Goal: Information Seeking & Learning: Learn about a topic

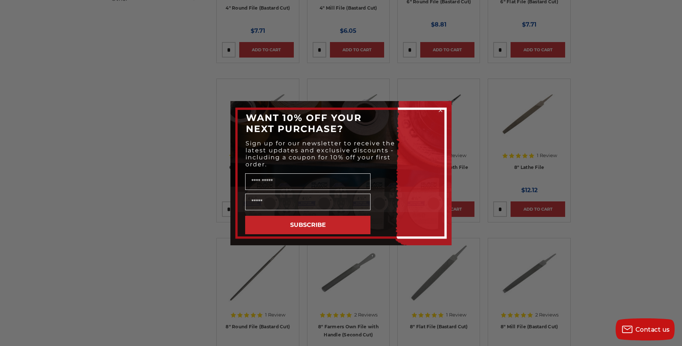
scroll to position [332, 0]
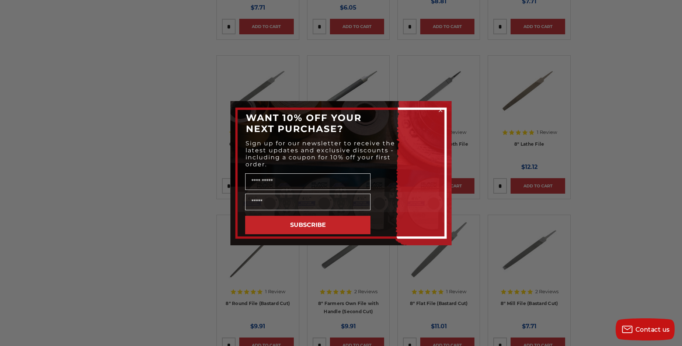
click at [439, 109] on circle "Close dialog" at bounding box center [440, 109] width 7 height 7
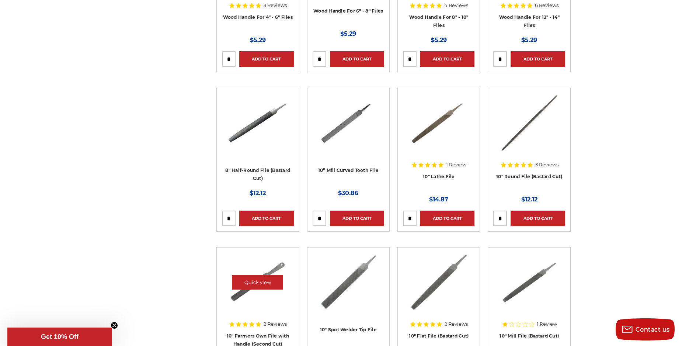
scroll to position [1805, 0]
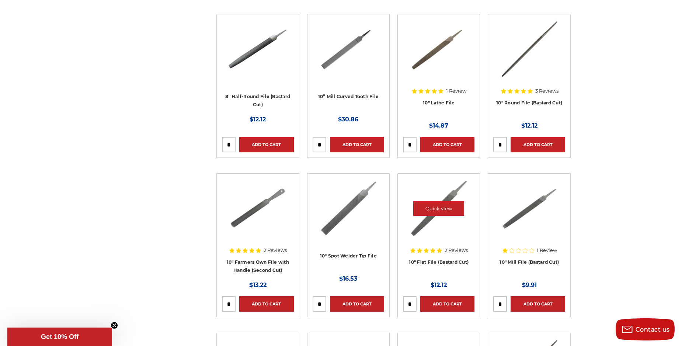
click at [418, 225] on img at bounding box center [439, 208] width 60 height 59
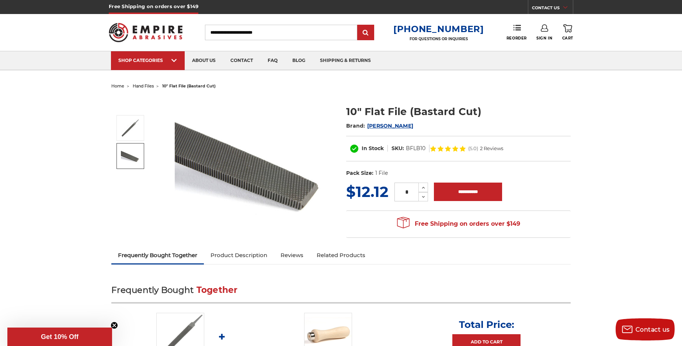
click at [244, 255] on link "Product Description" at bounding box center [239, 255] width 70 height 16
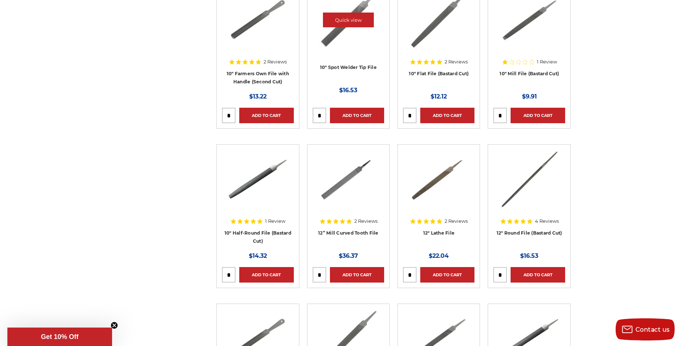
scroll to position [737, 0]
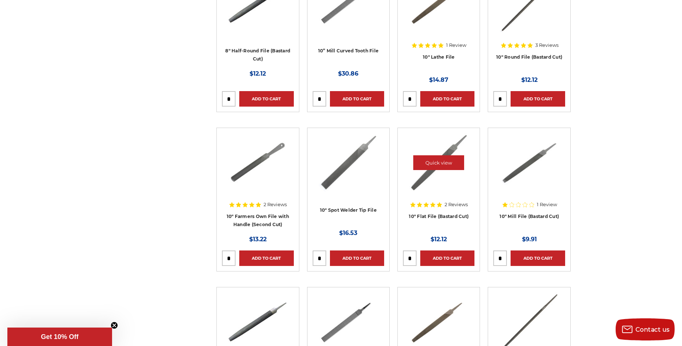
click at [421, 181] on img at bounding box center [439, 162] width 60 height 59
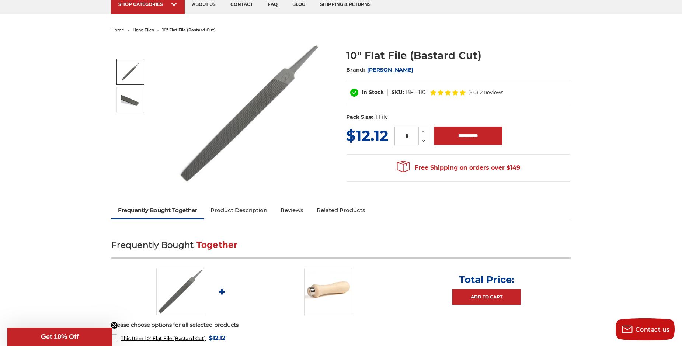
scroll to position [37, 0]
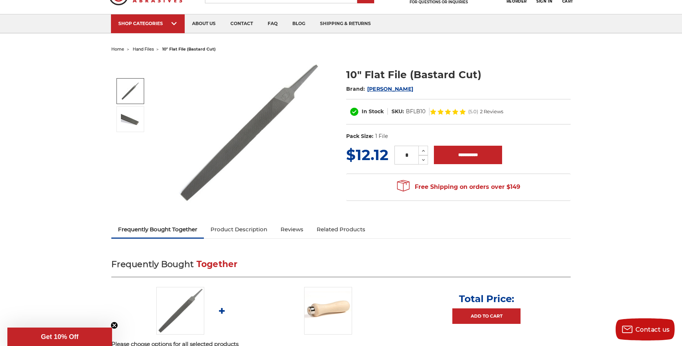
click at [260, 125] on img at bounding box center [248, 133] width 147 height 146
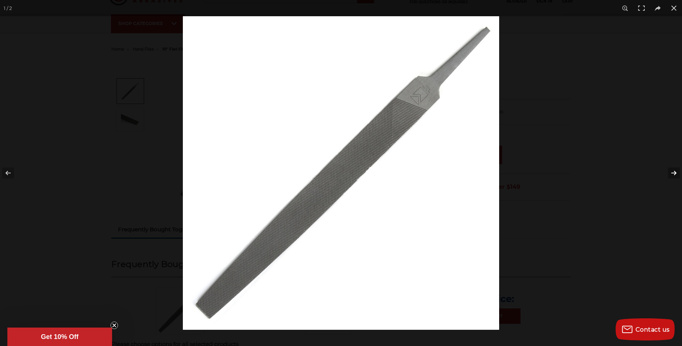
click at [668, 169] on button at bounding box center [669, 172] width 26 height 37
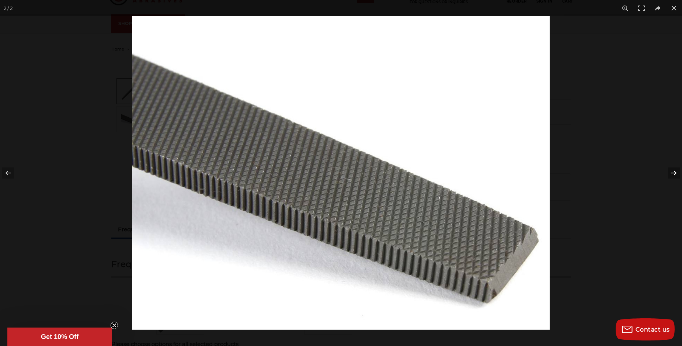
click at [668, 169] on button at bounding box center [669, 172] width 26 height 37
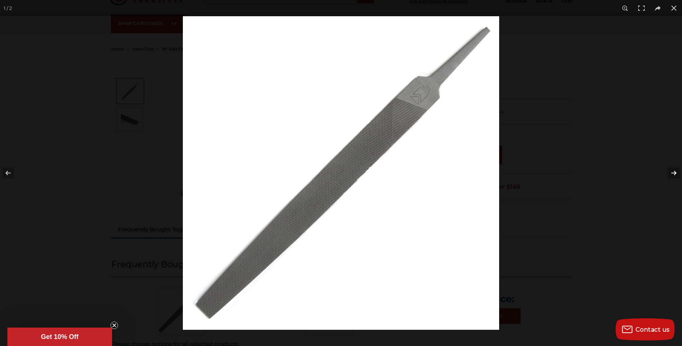
click at [668, 169] on button at bounding box center [669, 172] width 26 height 37
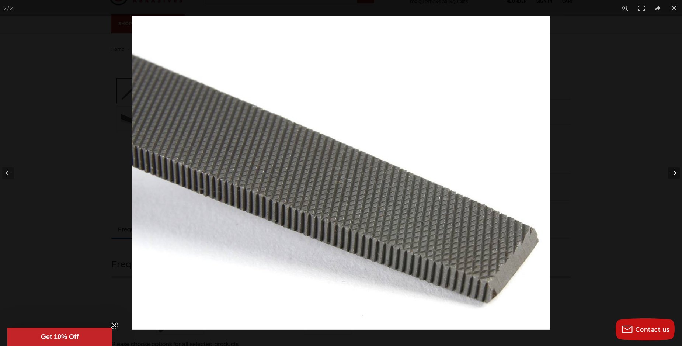
click at [668, 169] on button at bounding box center [669, 172] width 26 height 37
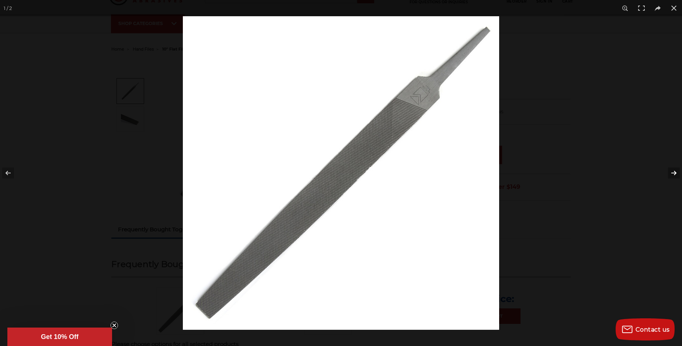
click at [668, 169] on button at bounding box center [669, 172] width 26 height 37
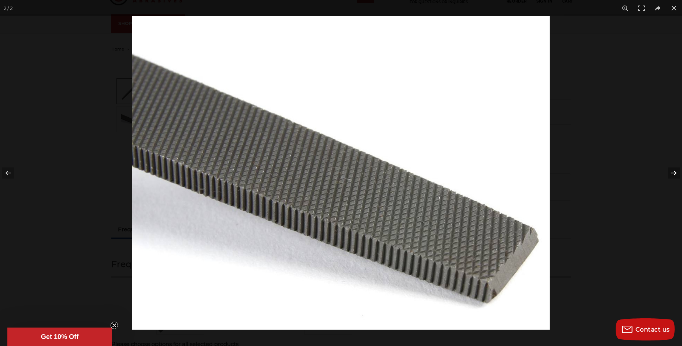
click at [668, 169] on button at bounding box center [669, 172] width 26 height 37
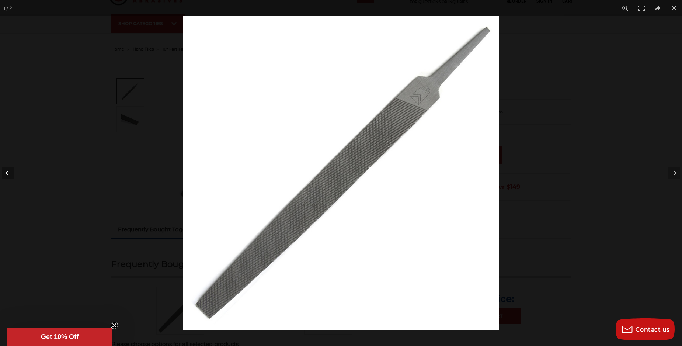
click at [5, 169] on button at bounding box center [13, 172] width 26 height 37
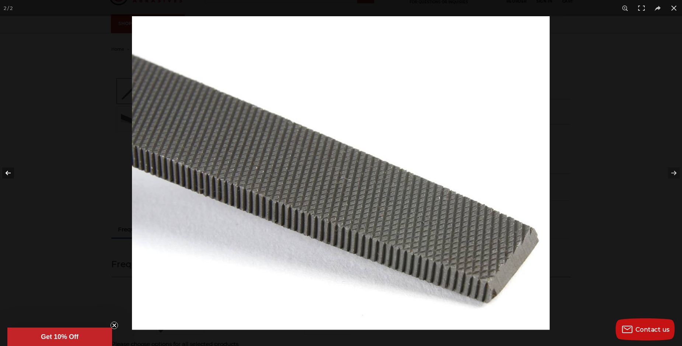
click at [5, 169] on button at bounding box center [13, 172] width 26 height 37
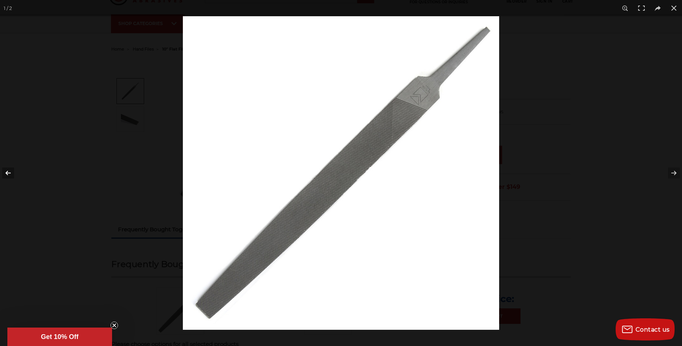
click at [5, 169] on button at bounding box center [13, 172] width 26 height 37
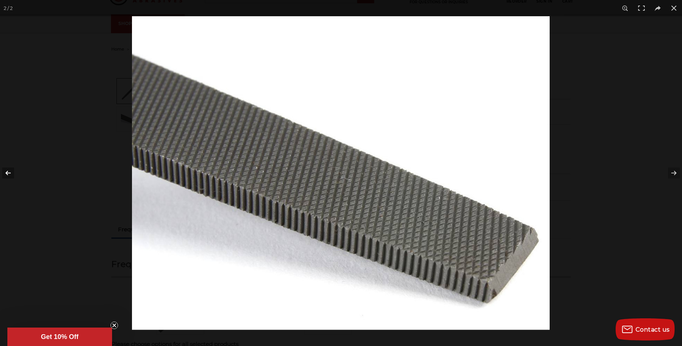
click at [5, 169] on button at bounding box center [13, 172] width 26 height 37
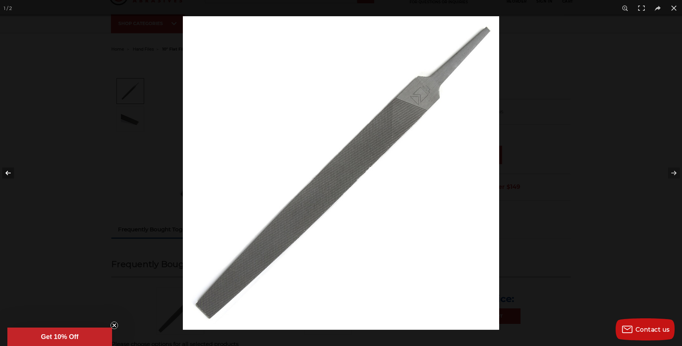
click at [5, 169] on button at bounding box center [13, 172] width 26 height 37
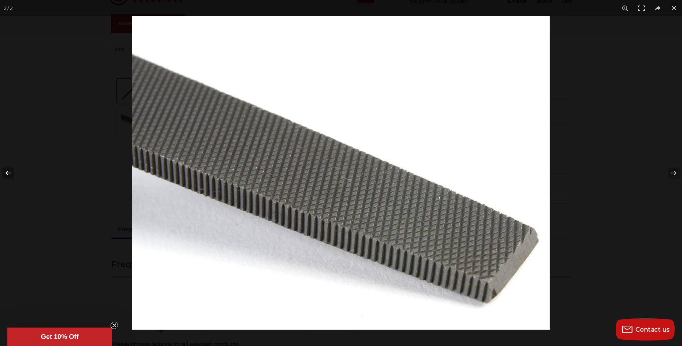
click at [13, 171] on button at bounding box center [13, 172] width 26 height 37
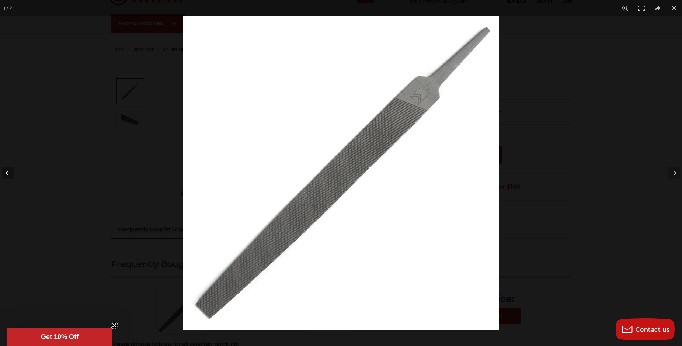
click at [13, 171] on button at bounding box center [13, 172] width 26 height 37
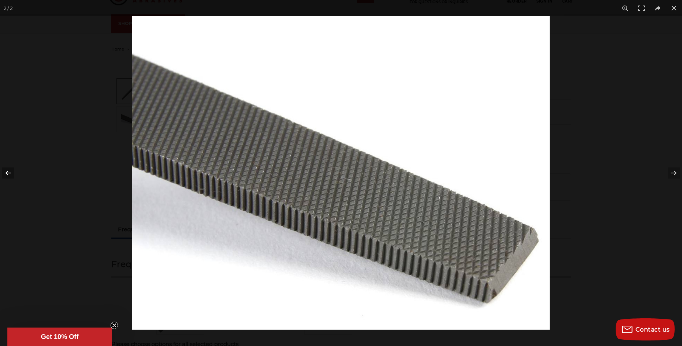
click at [13, 171] on button at bounding box center [13, 172] width 26 height 37
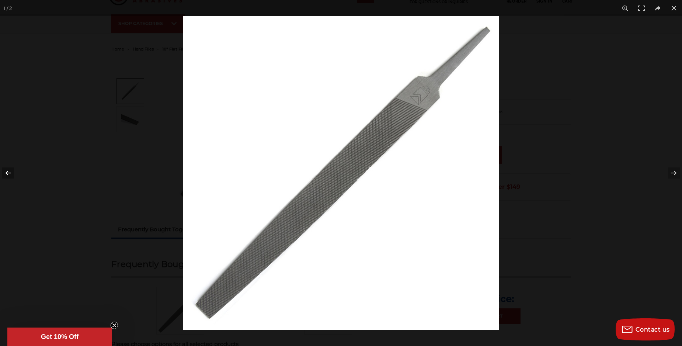
click at [13, 171] on button at bounding box center [13, 172] width 26 height 37
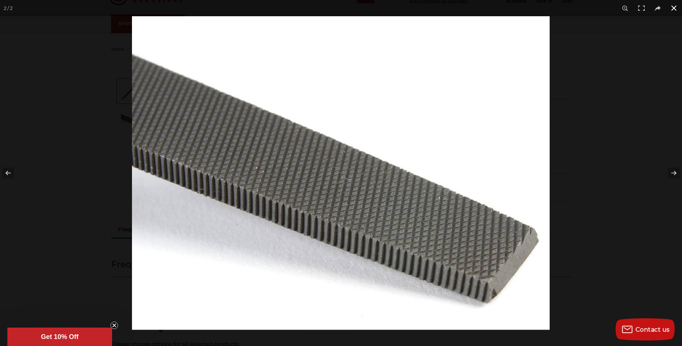
click at [676, 8] on button at bounding box center [673, 8] width 16 height 16
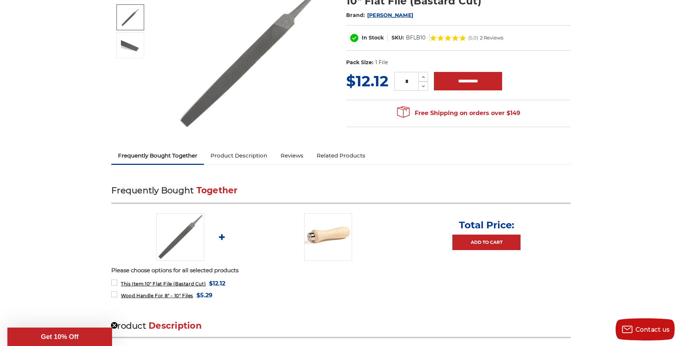
scroll to position [74, 0]
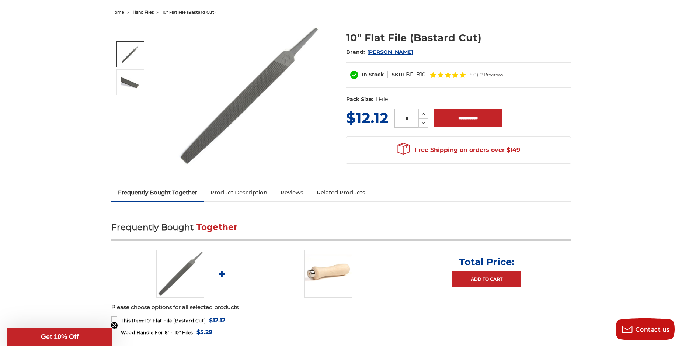
click at [225, 120] on img at bounding box center [248, 96] width 147 height 146
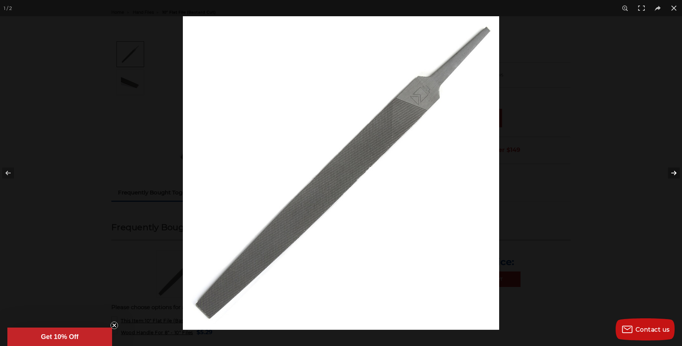
click at [677, 171] on button at bounding box center [669, 172] width 26 height 37
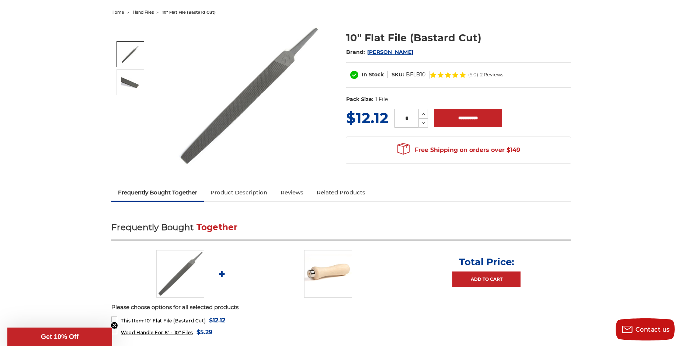
click at [247, 85] on img at bounding box center [248, 96] width 147 height 146
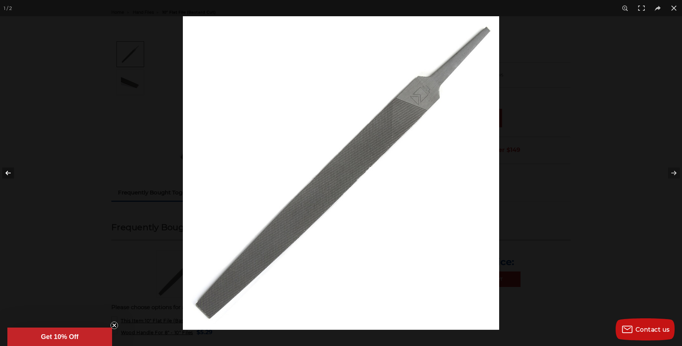
click at [0, 167] on button at bounding box center [13, 172] width 26 height 37
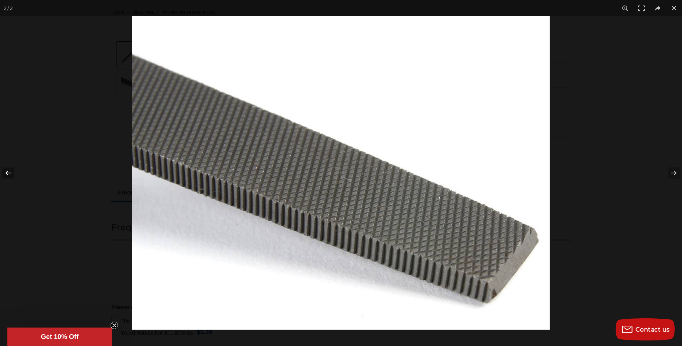
click at [13, 169] on button at bounding box center [13, 172] width 26 height 37
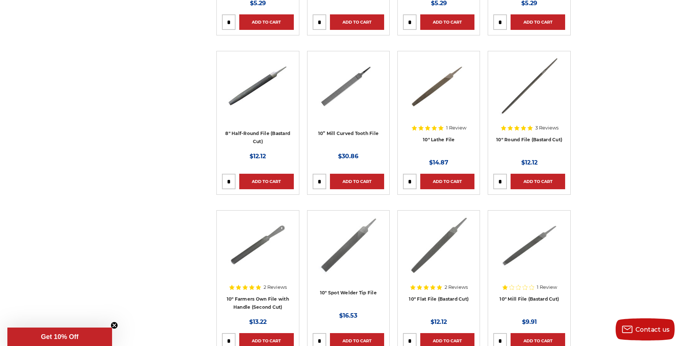
scroll to position [1805, 0]
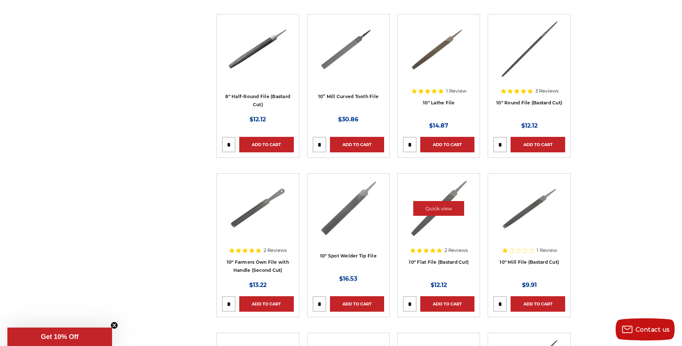
click at [446, 194] on img at bounding box center [439, 208] width 60 height 59
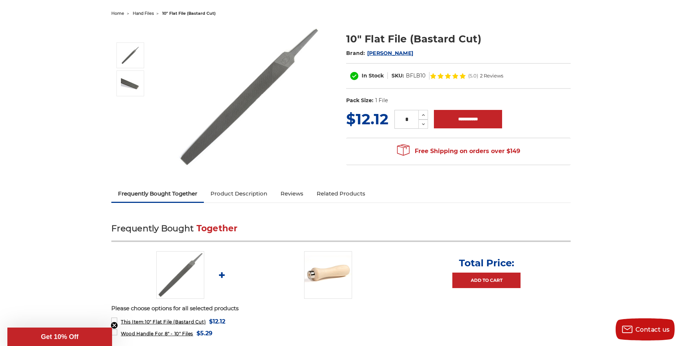
scroll to position [74, 0]
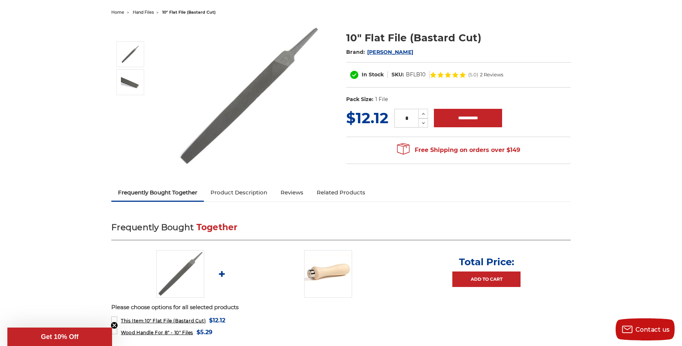
click at [249, 92] on img at bounding box center [248, 96] width 147 height 146
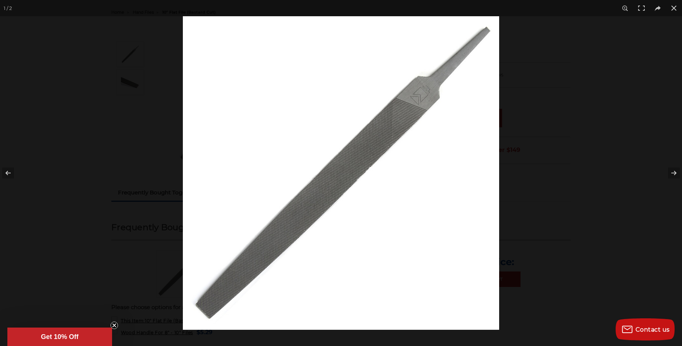
click at [339, 168] on img at bounding box center [341, 172] width 316 height 313
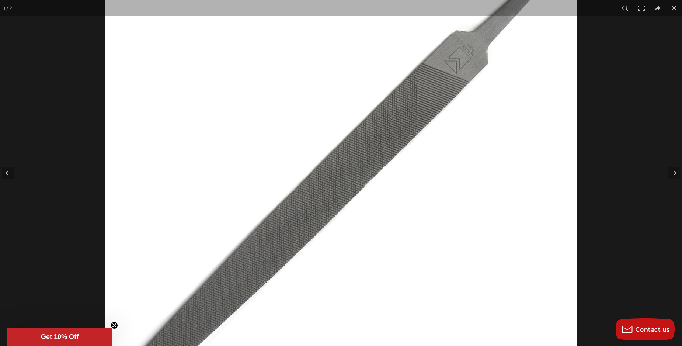
click at [339, 168] on img at bounding box center [341, 174] width 472 height 467
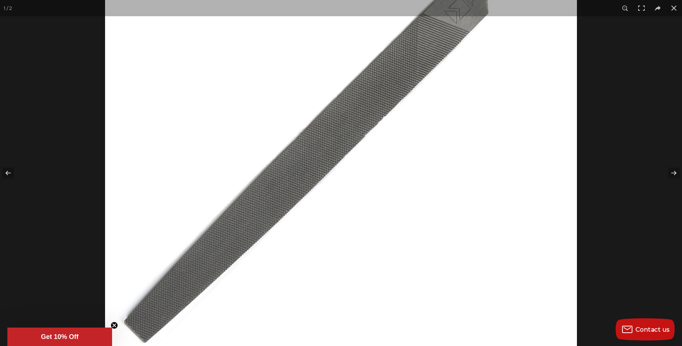
scroll to position [111, 0]
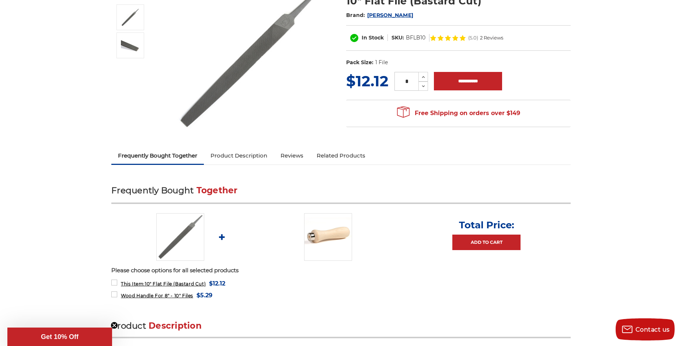
scroll to position [74, 0]
